Goal: Information Seeking & Learning: Learn about a topic

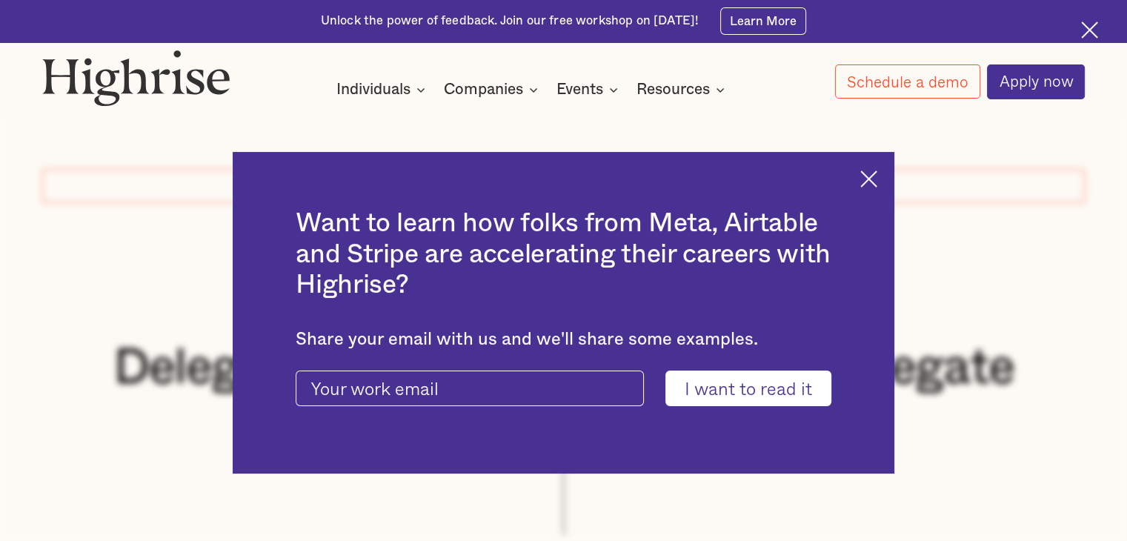
click at [865, 179] on div "Want to learn how folks from Meta, Airtable and Stripe are accelerating their c…" at bounding box center [564, 312] width 662 height 321
click at [877, 182] on img at bounding box center [868, 178] width 17 height 17
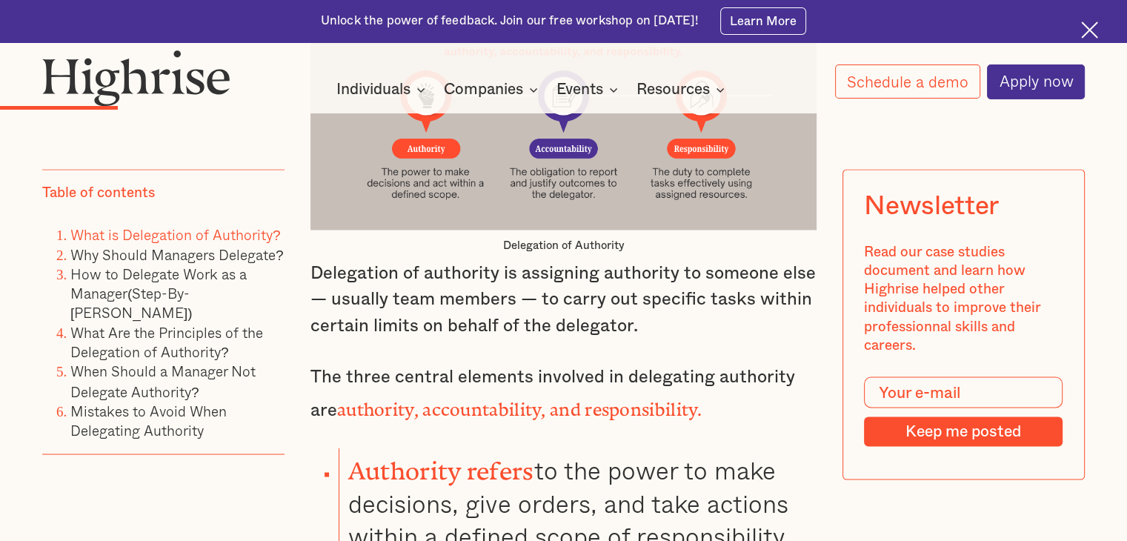
scroll to position [2314, 0]
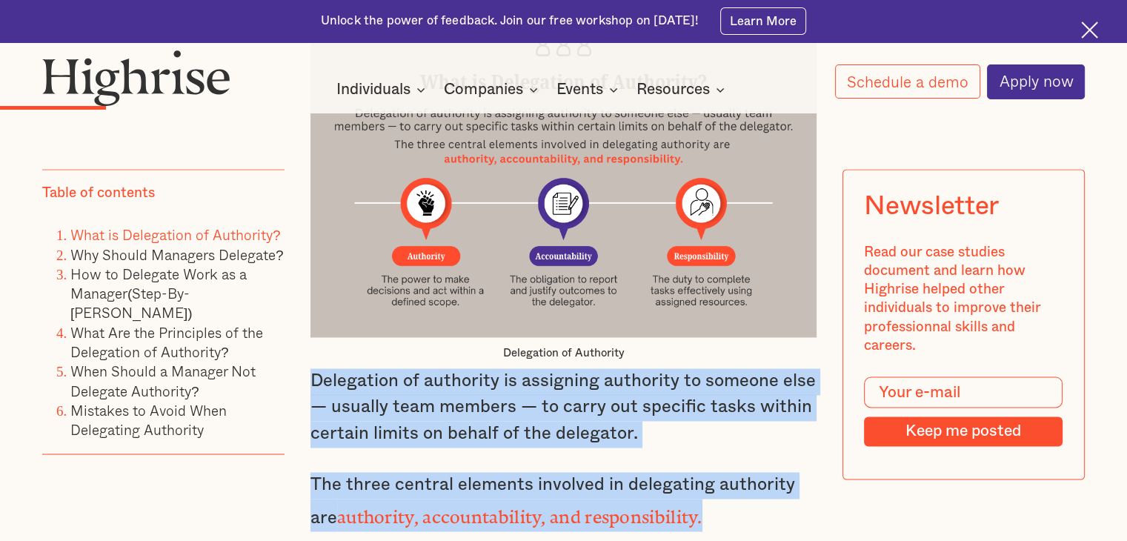
drag, startPoint x: 310, startPoint y: 355, endPoint x: 717, endPoint y: 489, distance: 429.0
click at [717, 489] on div ""The manager who is not delegating is not managing." [PERSON_NAME] . Do you con…" at bounding box center [563, 99] width 506 height 2472
copy div "Delegation of authority is assigning authority to someone else — usually team m…"
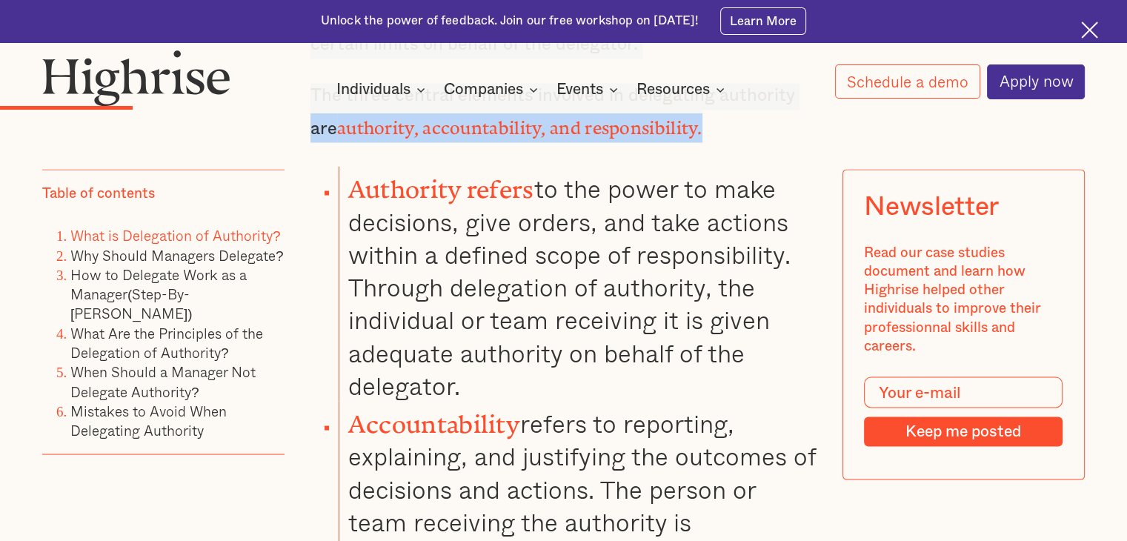
scroll to position [2739, 0]
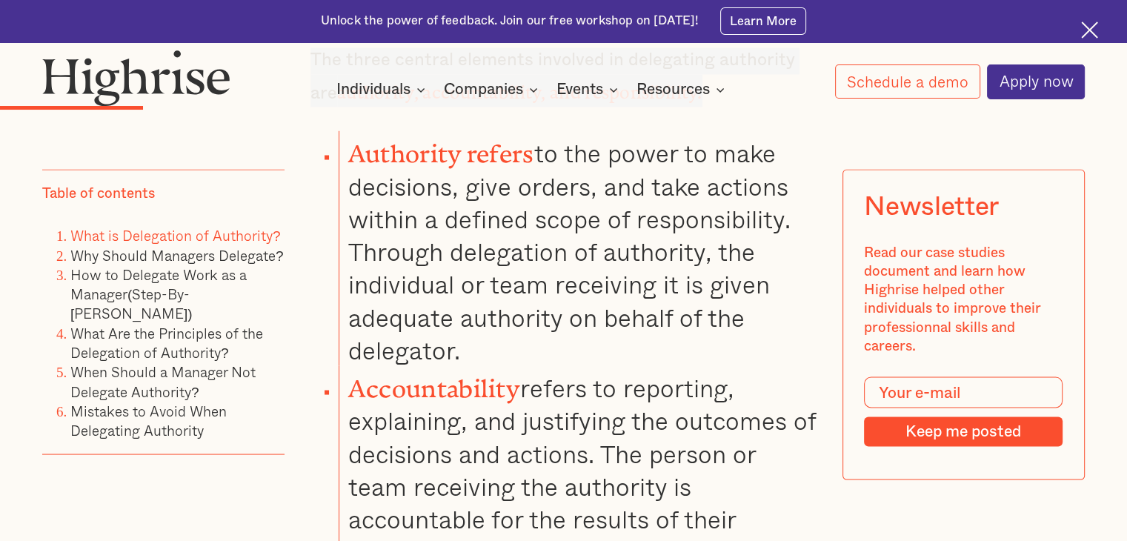
drag, startPoint x: 345, startPoint y: 122, endPoint x: 532, endPoint y: 310, distance: 265.1
click at [532, 310] on li "Authority refers to the power to make decisions, give orders, and take actions …" at bounding box center [578, 247] width 478 height 235
copy li "Authority refers to the power to make decisions, give orders, and take actions …"
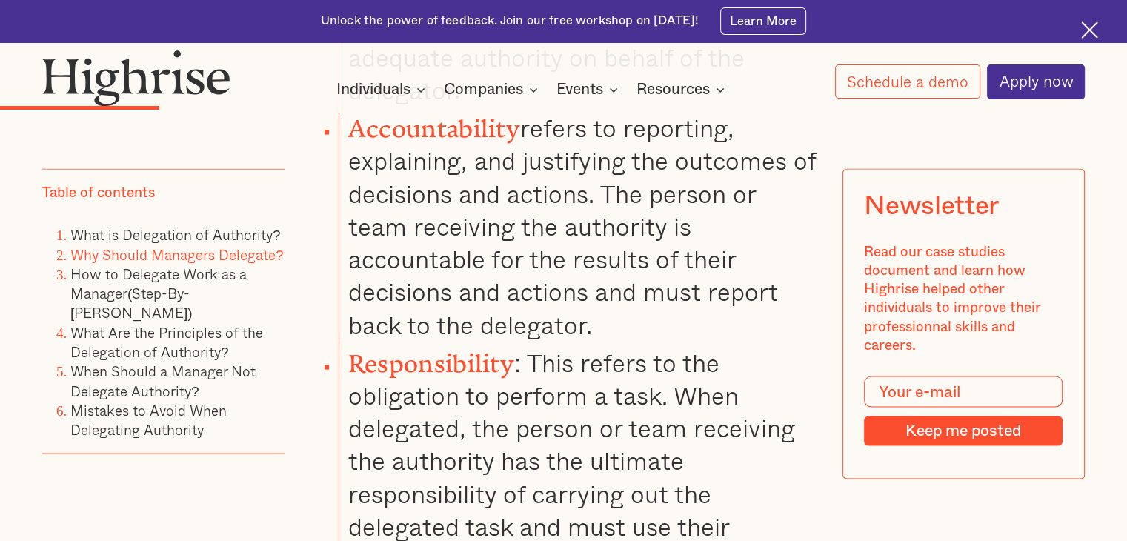
scroll to position [2873, 0]
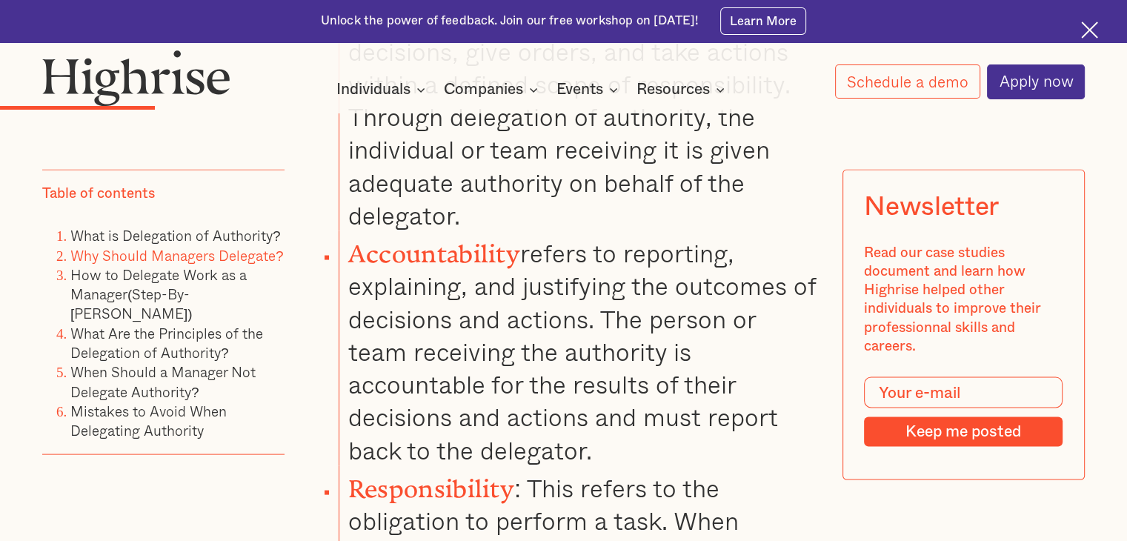
copy li "Authority refers to the power to make decisions, give orders, and take actions …"
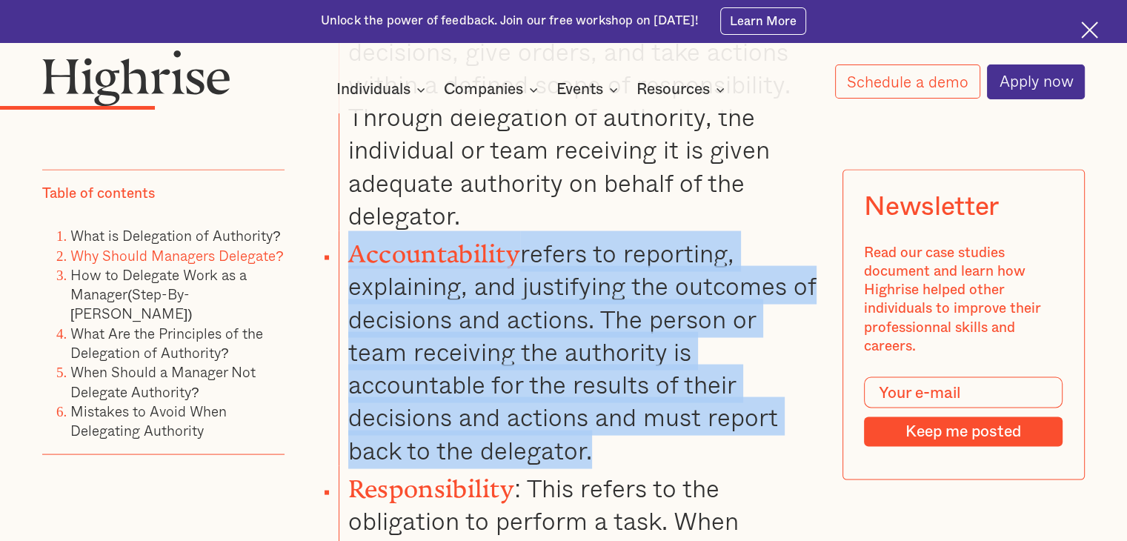
drag, startPoint x: 347, startPoint y: 223, endPoint x: 585, endPoint y: 416, distance: 306.7
click at [585, 416] on li "Accountability refers to reporting, explaining, and justifying the outcomes of …" at bounding box center [578, 348] width 478 height 235
copy li "Accountability refers to reporting, explaining, and justifying the outcomes of …"
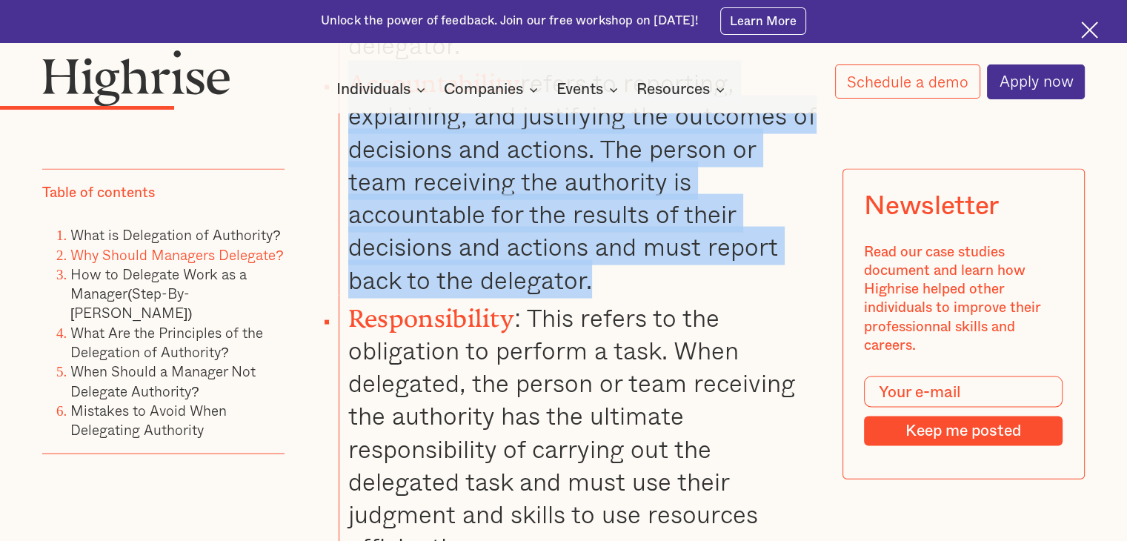
scroll to position [3114, 0]
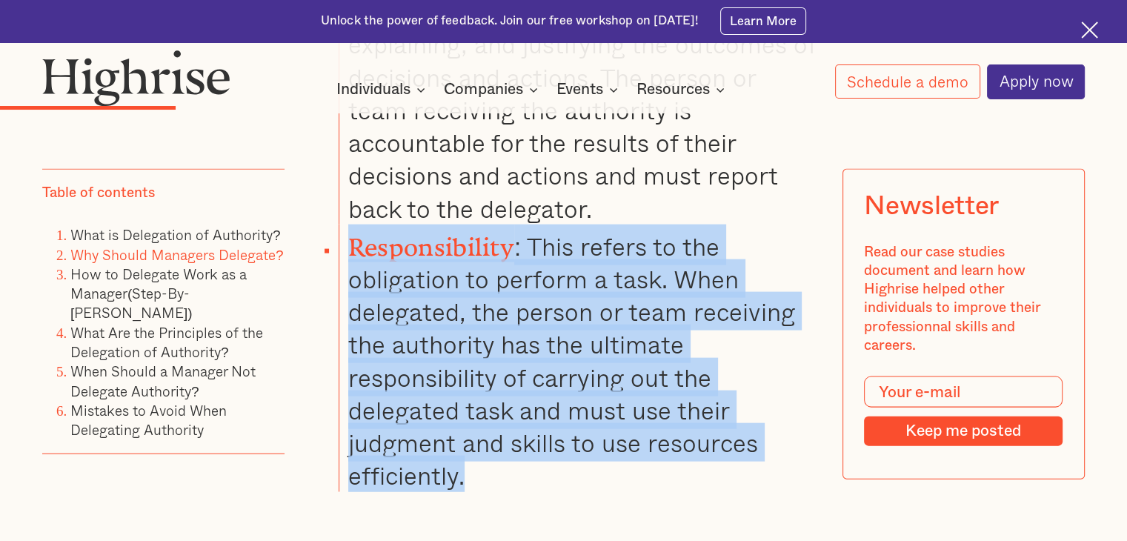
drag, startPoint x: 348, startPoint y: 210, endPoint x: 473, endPoint y: 431, distance: 254.5
click at [473, 431] on li "Responsibility : This refers to the obligation to perform a task. When delegate…" at bounding box center [578, 358] width 478 height 267
copy li "Responsibility : This refers to the obligation to perform a task. When delegate…"
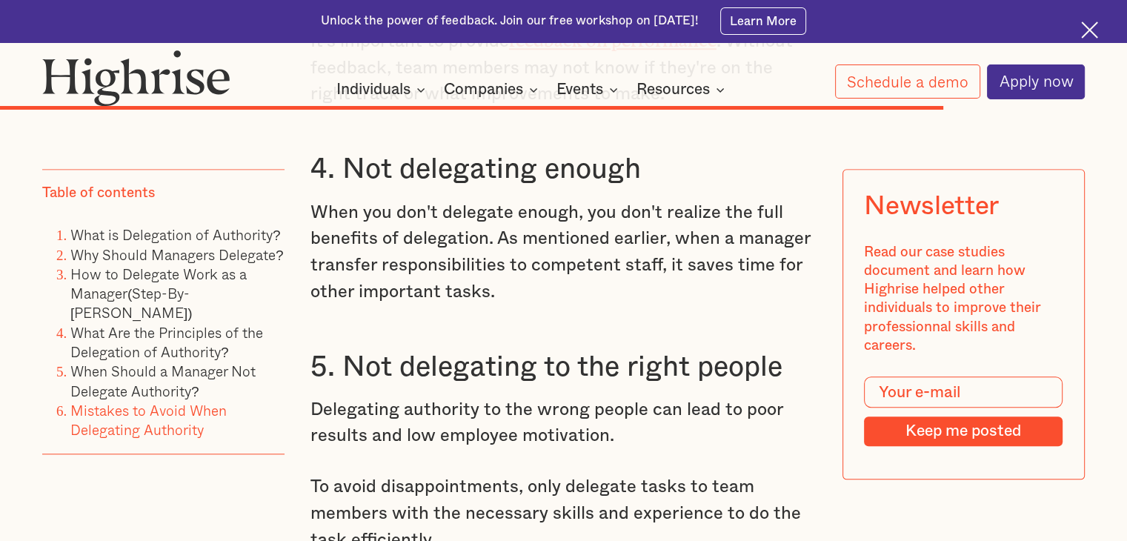
scroll to position [12763, 0]
